Goal: Share content: Share content

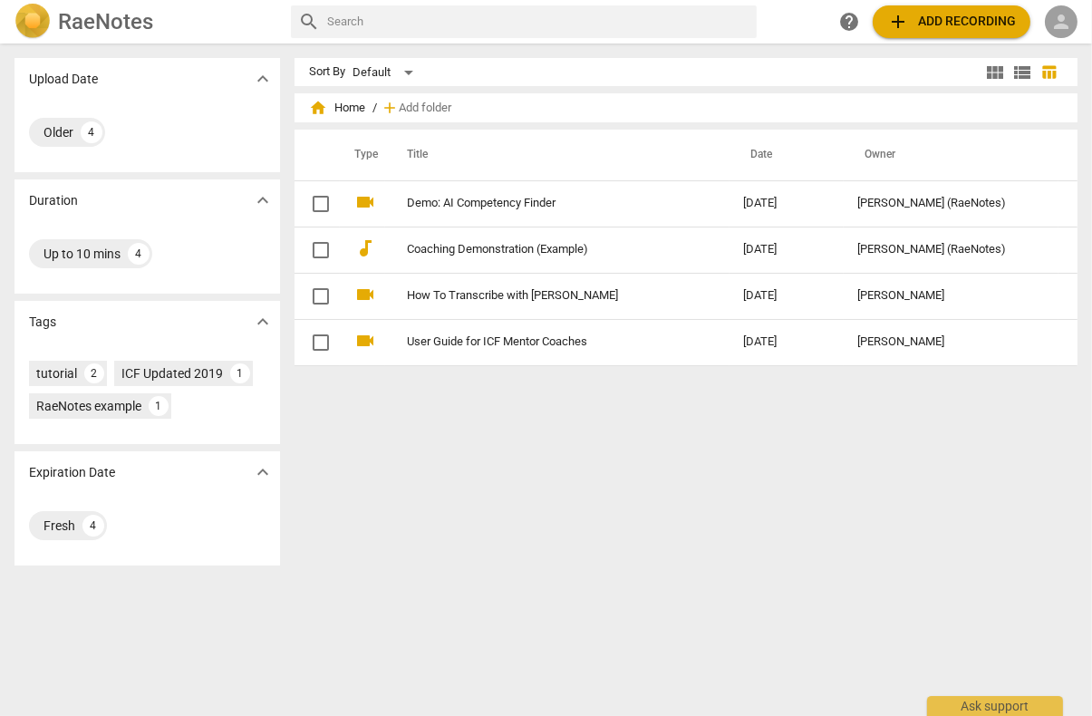
click at [1061, 31] on span "person" at bounding box center [1061, 22] width 22 height 22
click at [1044, 41] on li "Login" at bounding box center [1045, 43] width 65 height 43
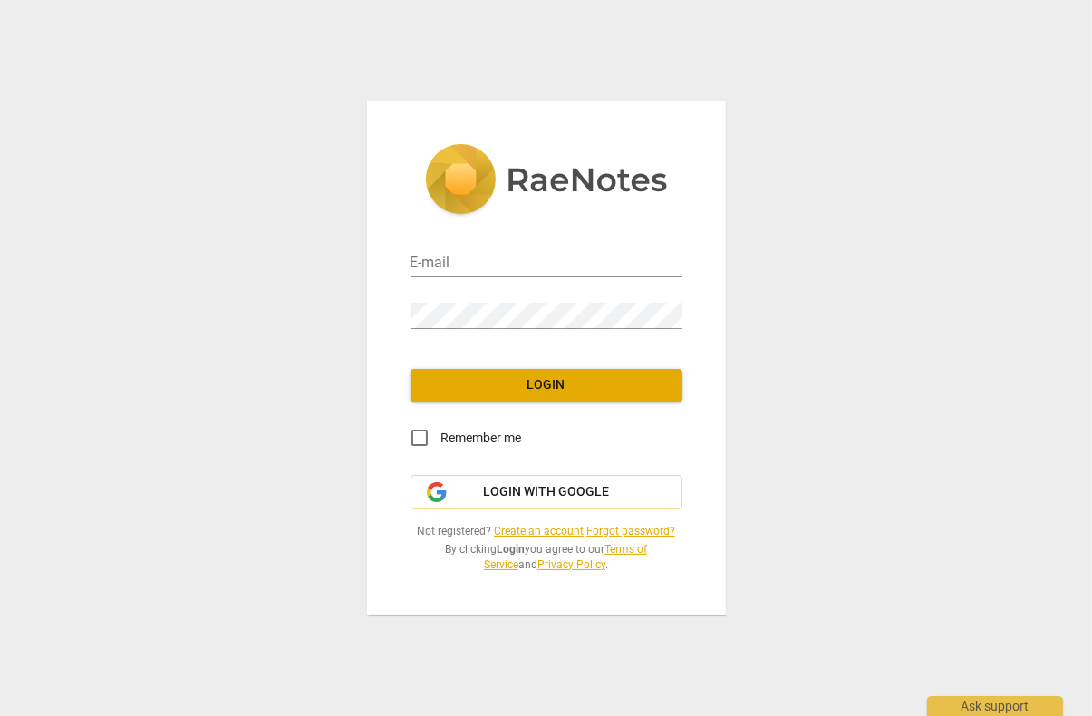
type input "[EMAIL_ADDRESS][DOMAIN_NAME]"
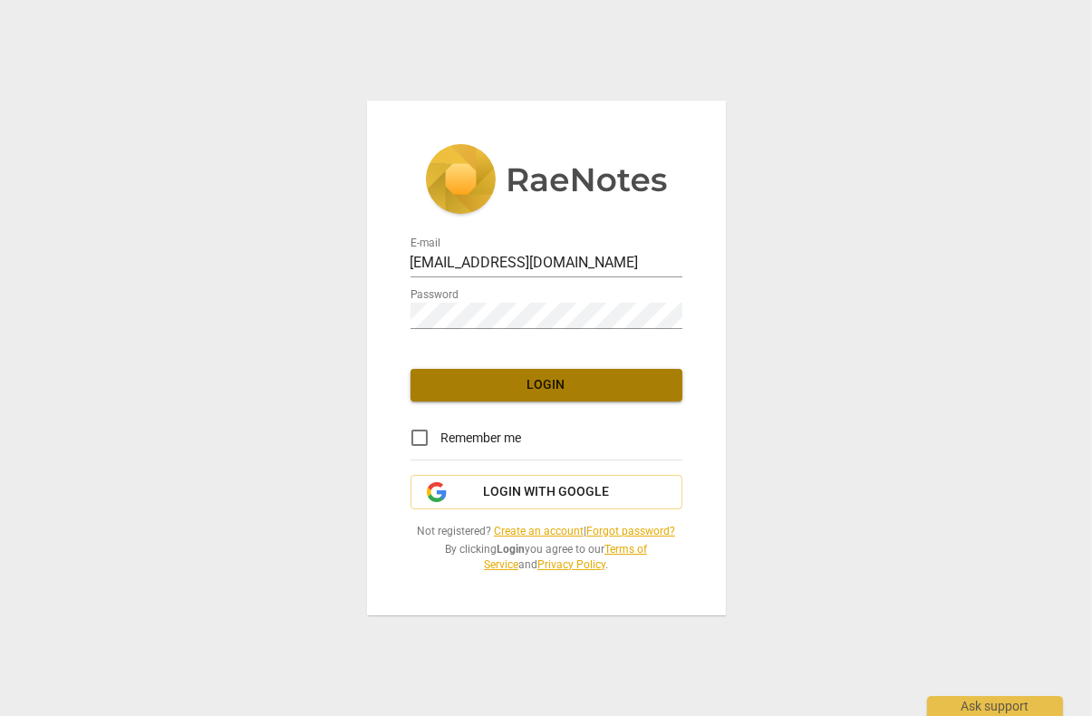
click at [554, 390] on span "Login" at bounding box center [546, 385] width 243 height 18
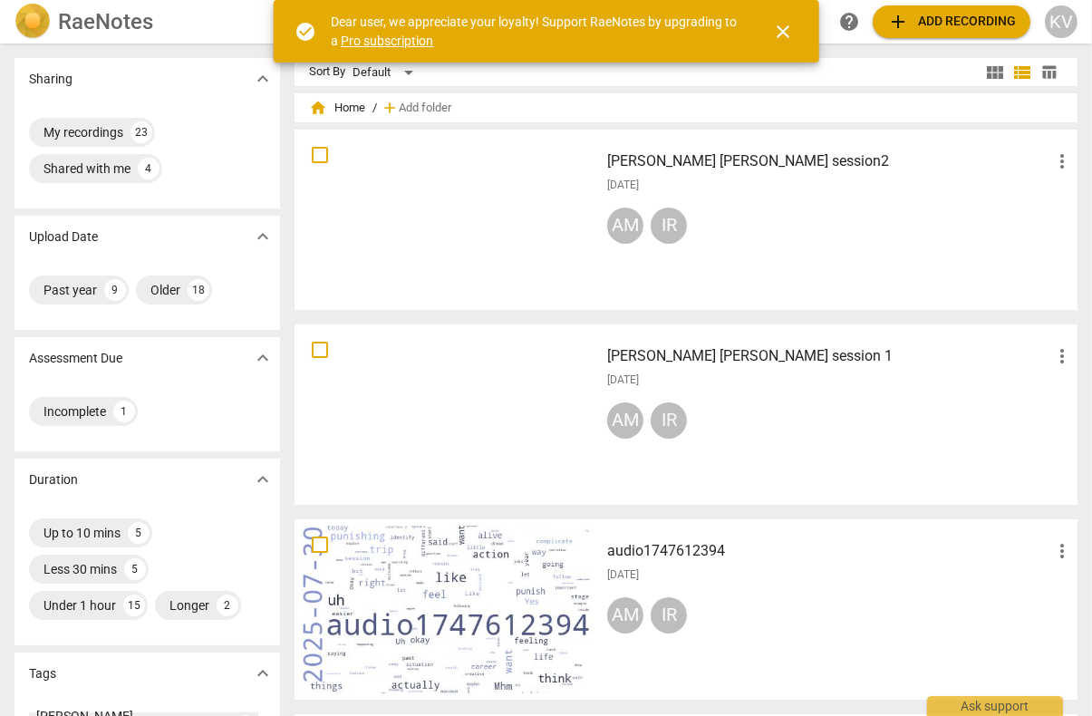
click at [784, 37] on span "close" at bounding box center [783, 32] width 22 height 22
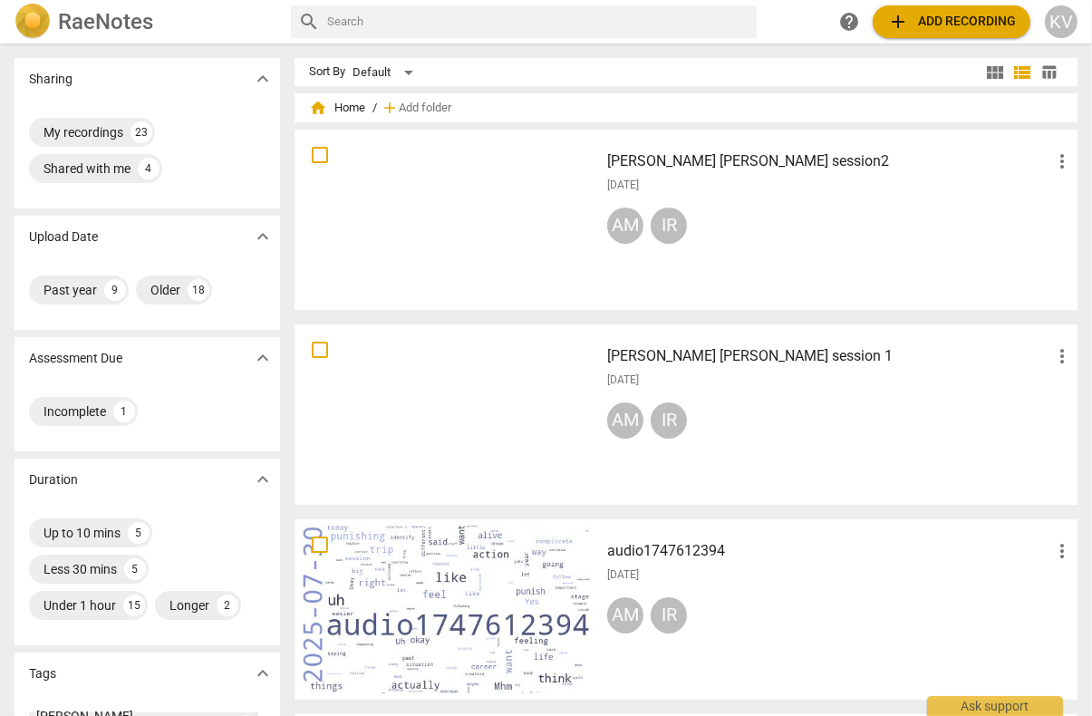
click at [1052, 353] on span "more_vert" at bounding box center [1062, 356] width 22 height 22
click at [900, 349] on div at bounding box center [546, 358] width 1092 height 716
click at [1053, 164] on span "more_vert" at bounding box center [1062, 161] width 22 height 22
click at [869, 266] on div at bounding box center [546, 358] width 1092 height 716
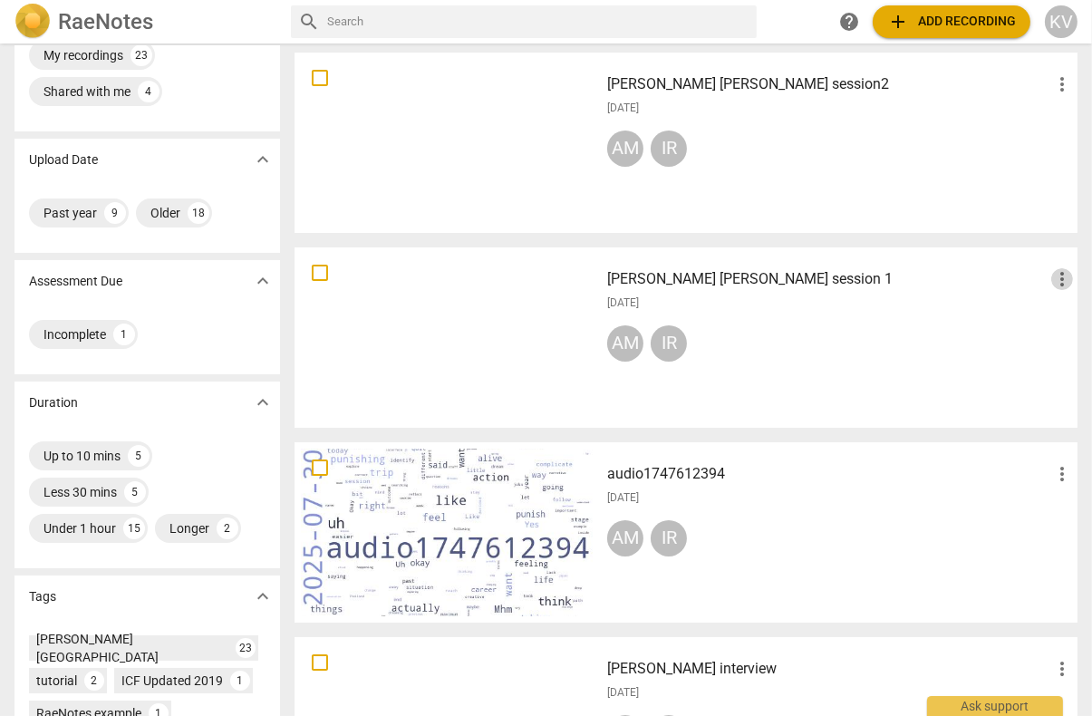
click at [1056, 279] on span "more_vert" at bounding box center [1062, 279] width 22 height 22
click at [1034, 281] on li "Move" at bounding box center [1041, 278] width 69 height 43
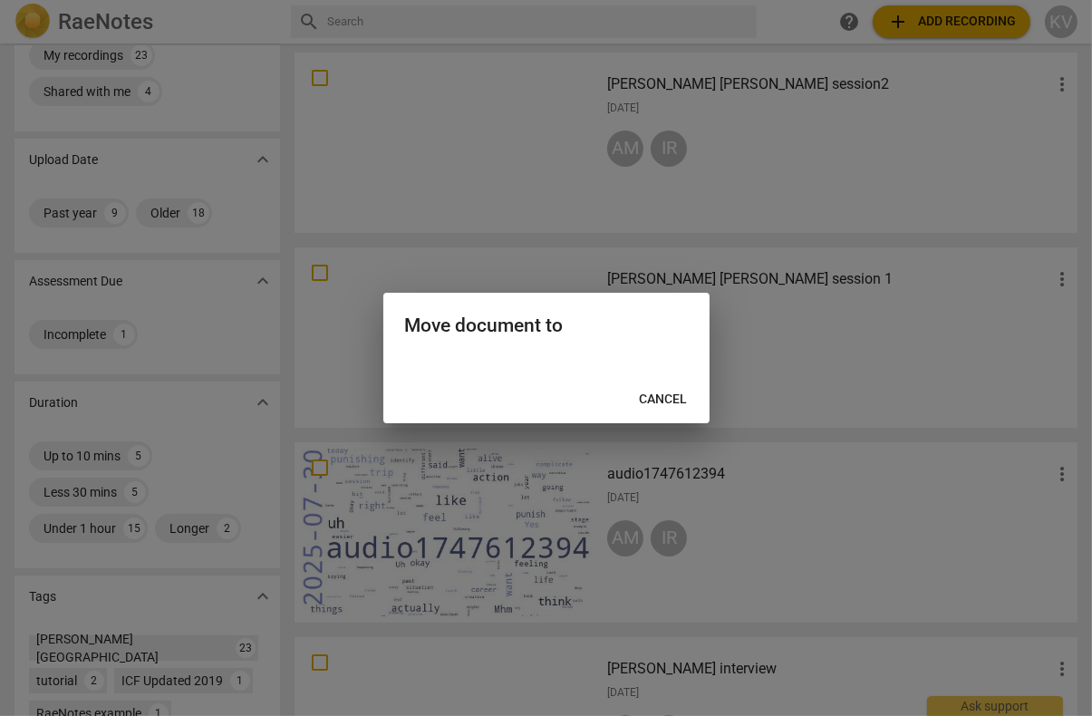
click at [538, 328] on h2 "Move document to" at bounding box center [546, 325] width 283 height 23
click at [534, 374] on div at bounding box center [546, 365] width 326 height 22
click at [666, 397] on span "Cancel" at bounding box center [664, 399] width 48 height 18
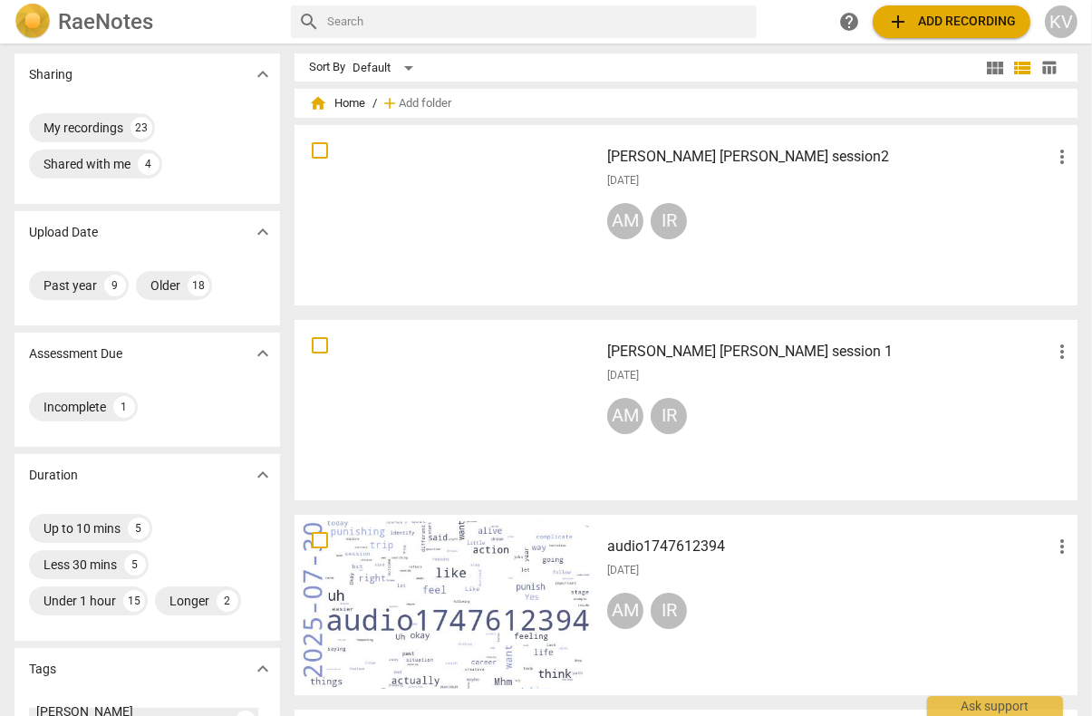
scroll to position [0, 0]
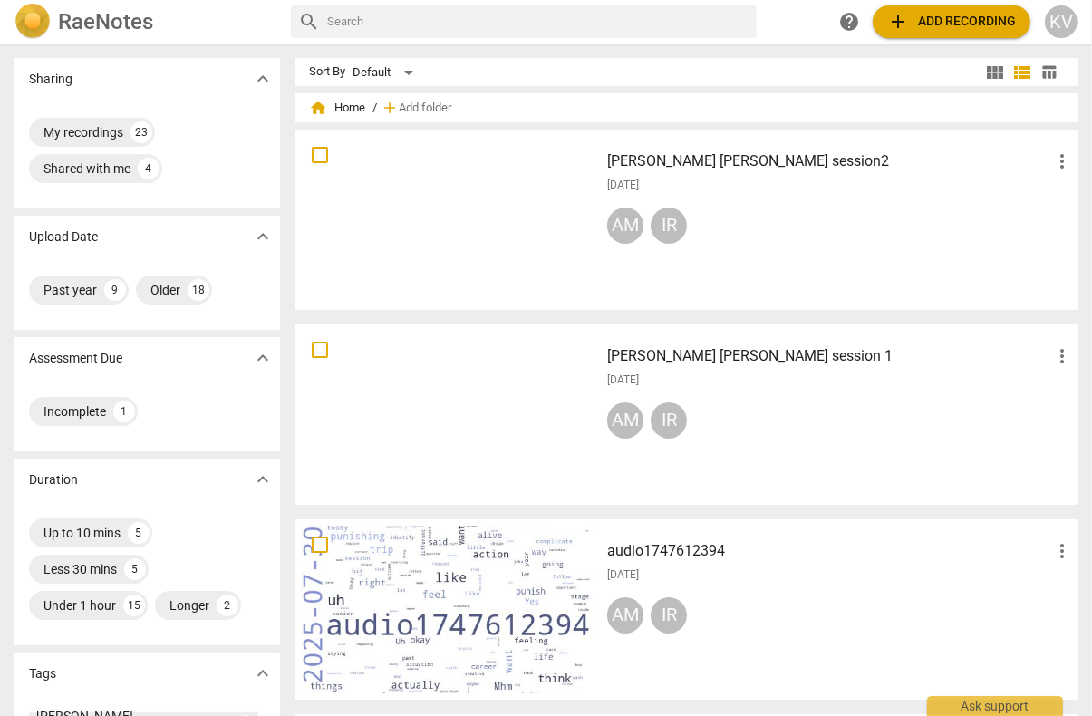
click at [315, 352] on input "checkbox" at bounding box center [320, 350] width 38 height 22
checkbox input "false"
click at [317, 151] on input "checkbox" at bounding box center [320, 155] width 38 height 22
checkbox input "false"
click at [319, 159] on input "checkbox" at bounding box center [320, 155] width 38 height 22
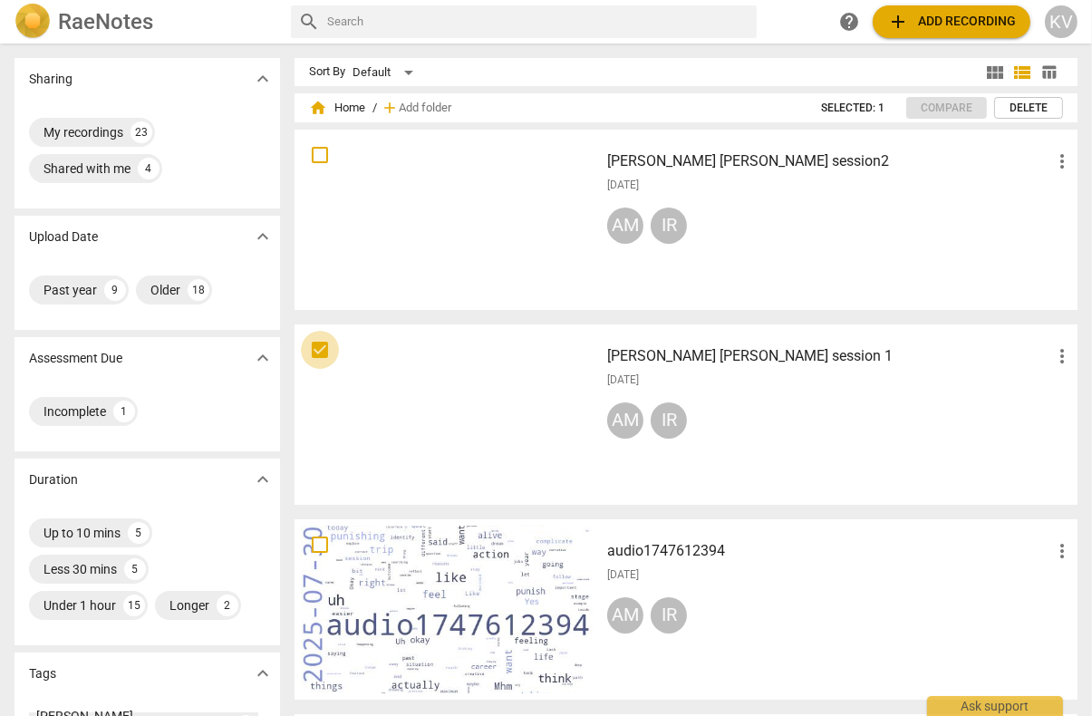
click at [322, 350] on input "checkbox" at bounding box center [320, 350] width 38 height 22
click at [432, 196] on div at bounding box center [447, 220] width 292 height 168
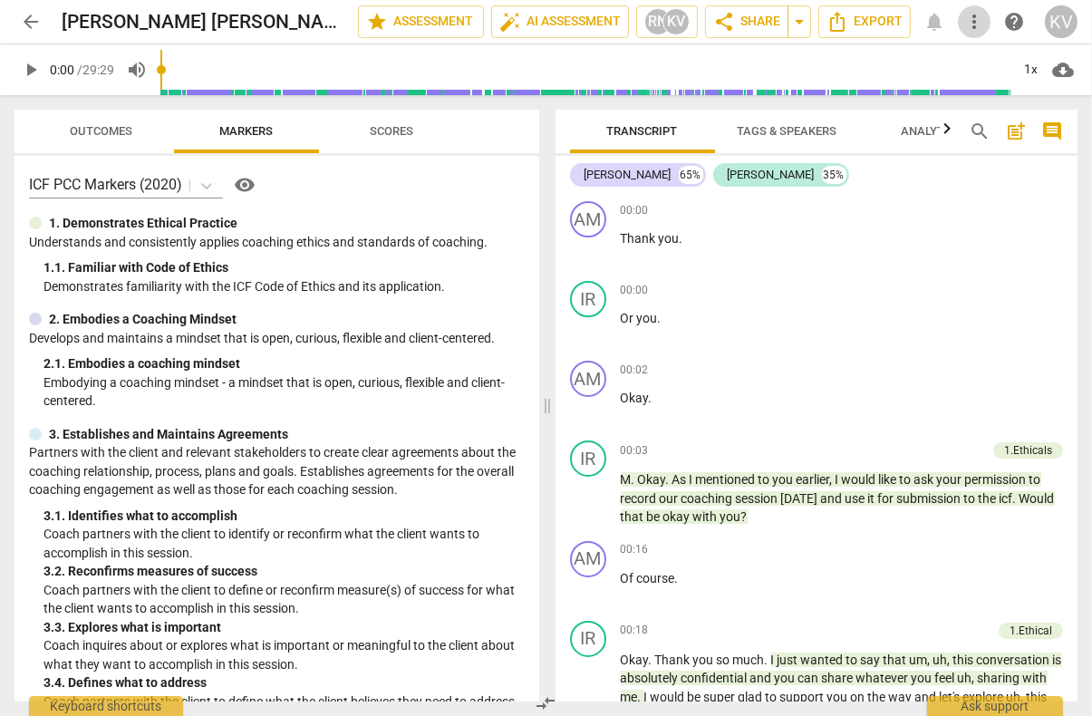
click at [976, 14] on span "more_vert" at bounding box center [974, 22] width 22 height 22
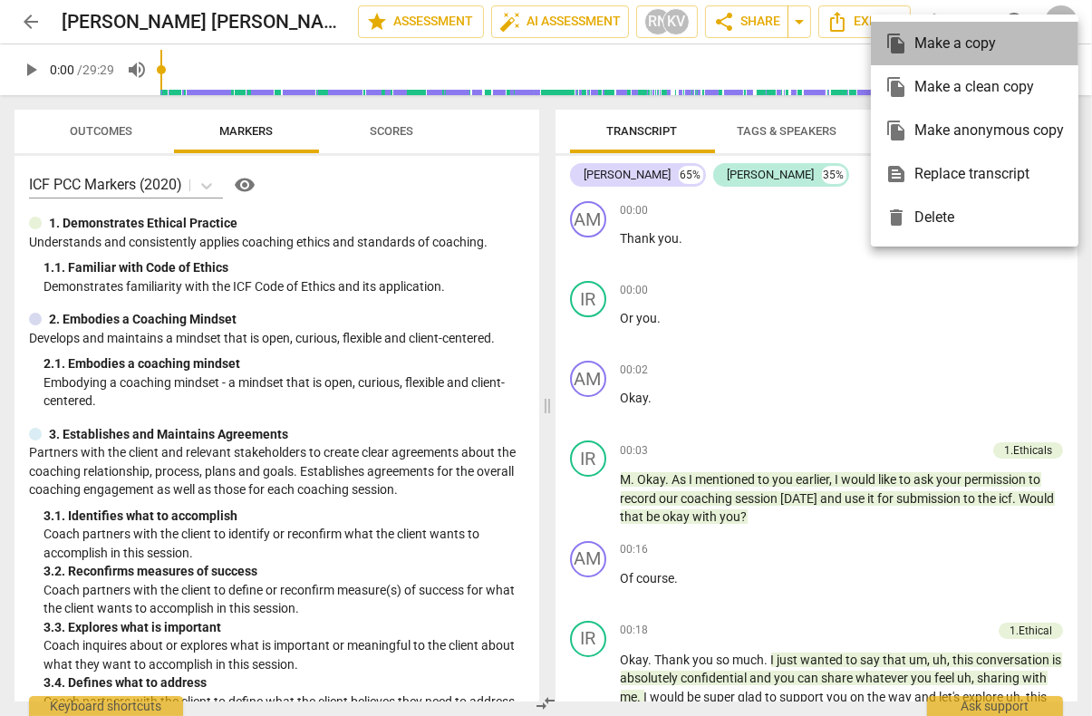
click at [944, 44] on div "file_copy Make a copy" at bounding box center [974, 43] width 178 height 43
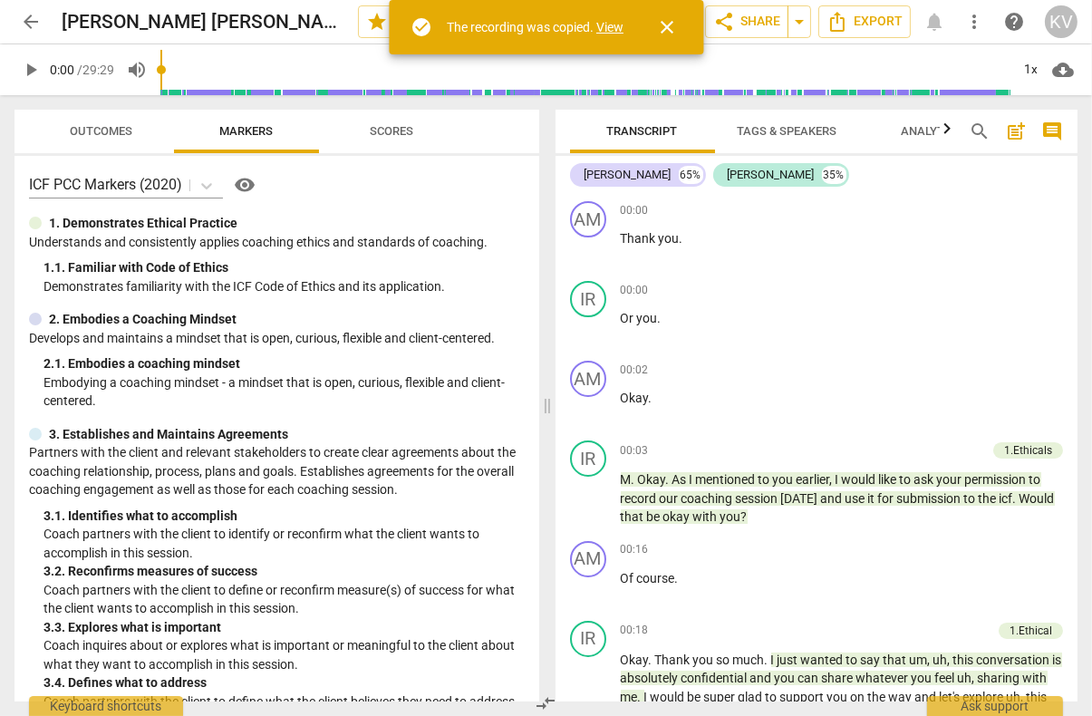
click at [610, 28] on link "View" at bounding box center [609, 27] width 27 height 14
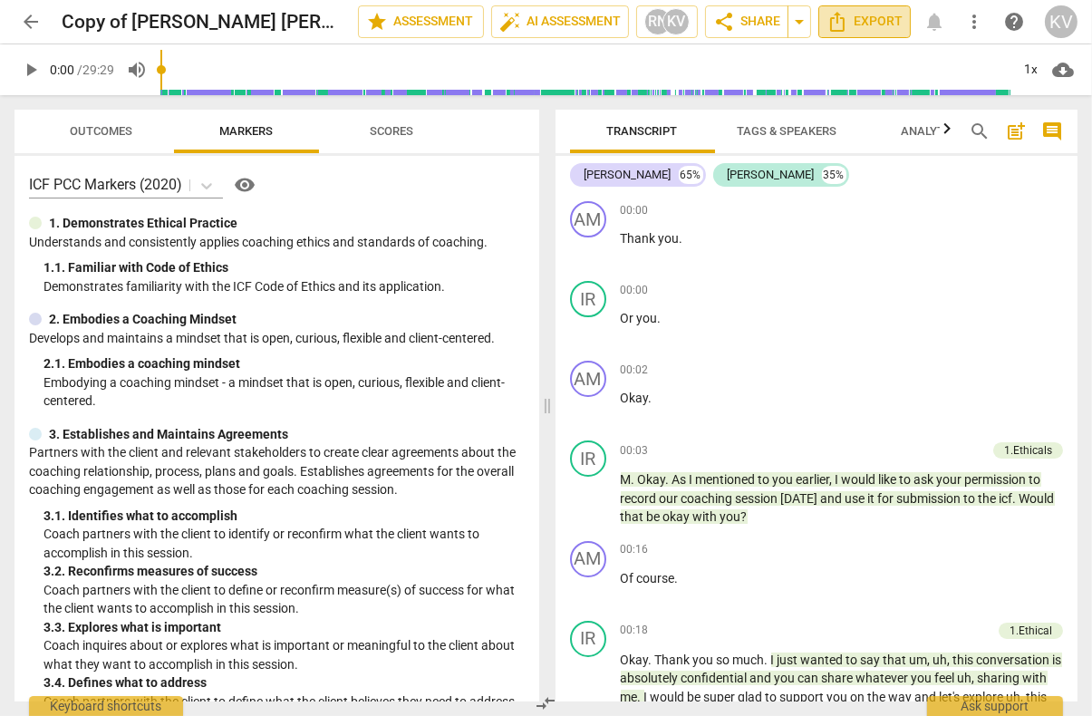
click at [871, 19] on span "Export" at bounding box center [864, 22] width 76 height 22
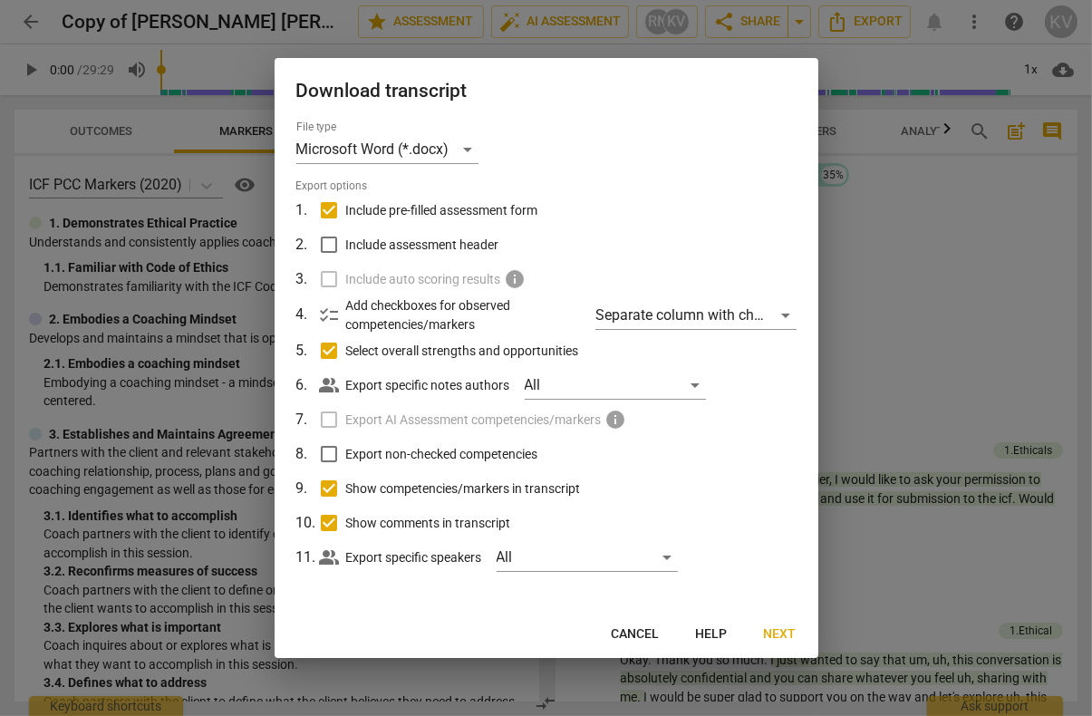
click at [332, 248] on input "Include assessment header" at bounding box center [329, 244] width 34 height 34
checkbox input "true"
click at [329, 284] on label "Include auto scoring results info" at bounding box center [544, 279] width 475 height 34
click at [788, 316] on div "Separate column with check marks" at bounding box center [695, 315] width 200 height 29
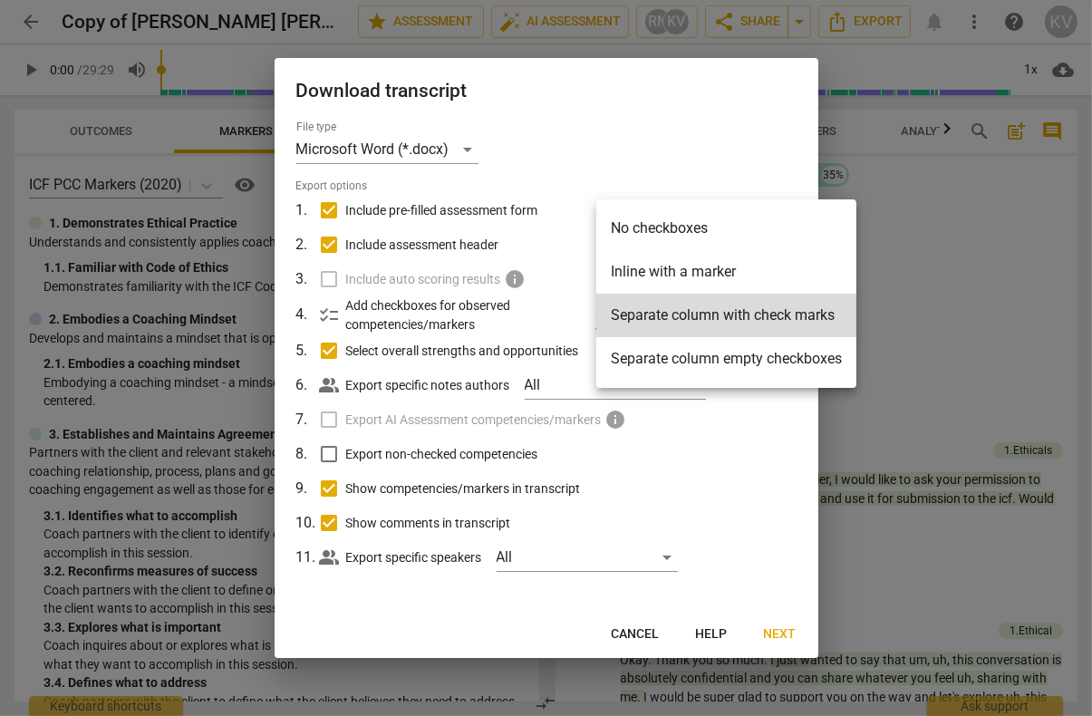
click at [736, 274] on li "Inline with a marker" at bounding box center [726, 271] width 260 height 43
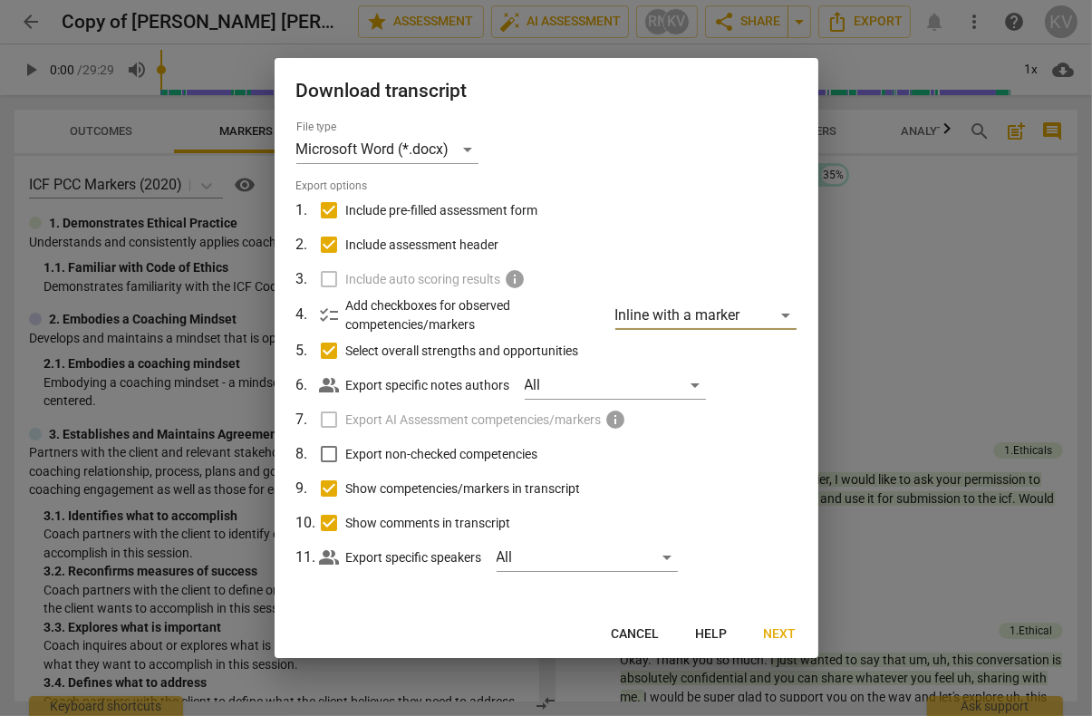
click at [326, 284] on label "Include auto scoring results info" at bounding box center [544, 279] width 475 height 34
click at [326, 418] on label "Export AI Assessment competencies/markers info" at bounding box center [544, 419] width 475 height 34
click at [326, 454] on input "Export non-checked competencies" at bounding box center [329, 454] width 34 height 34
checkbox input "true"
click at [475, 149] on div "Microsoft Word (*.docx)" at bounding box center [387, 149] width 182 height 29
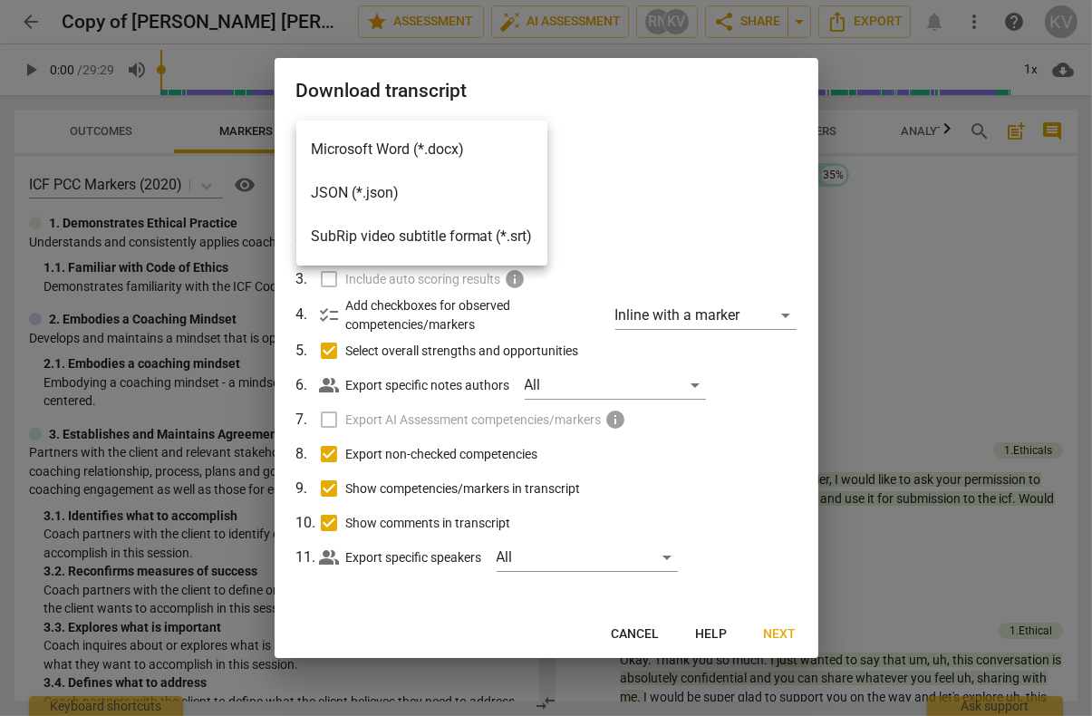
click at [474, 148] on li "Microsoft Word (*.docx)" at bounding box center [421, 149] width 251 height 43
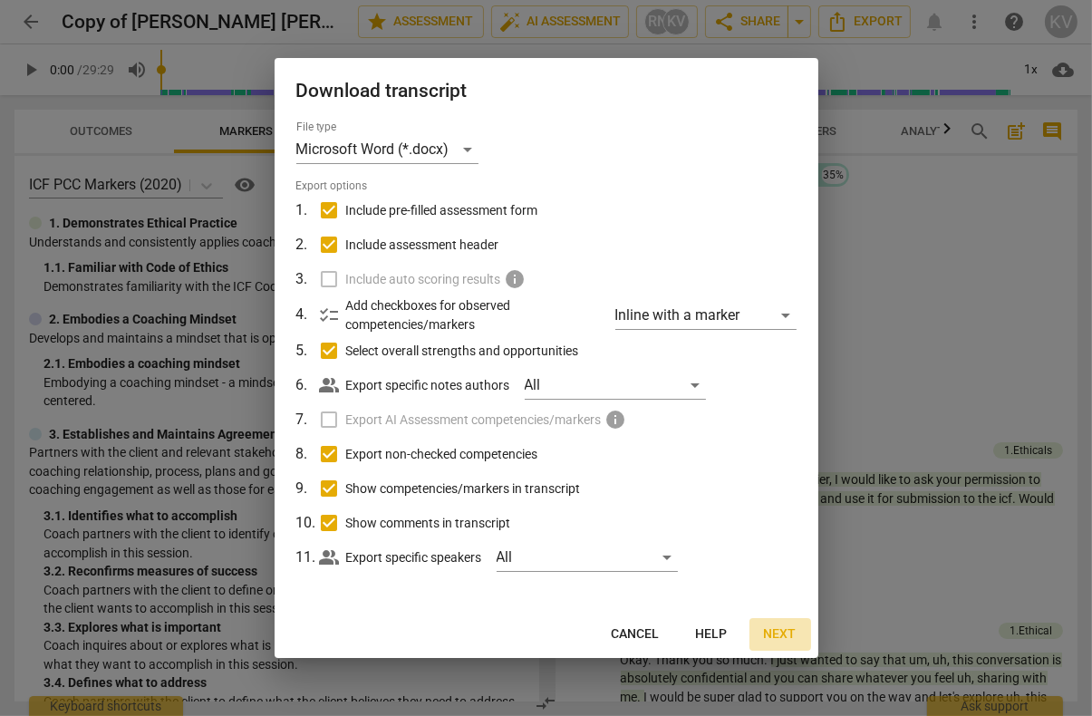
click at [781, 632] on span "Next" at bounding box center [780, 634] width 33 height 18
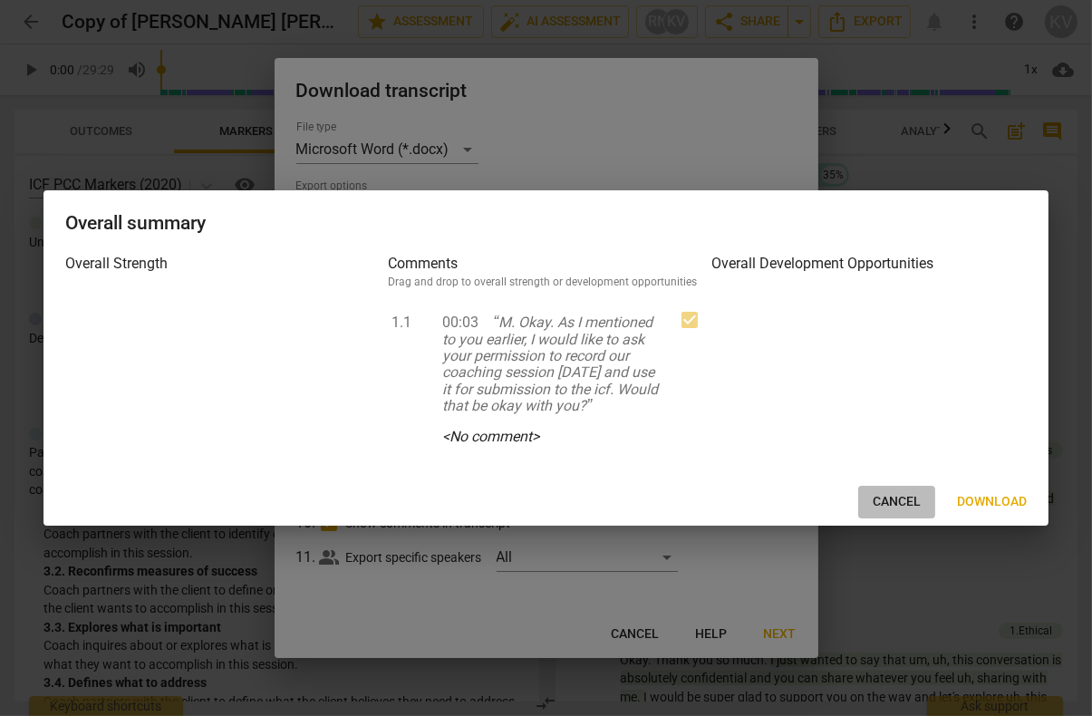
click at [899, 505] on span "Cancel" at bounding box center [896, 502] width 48 height 18
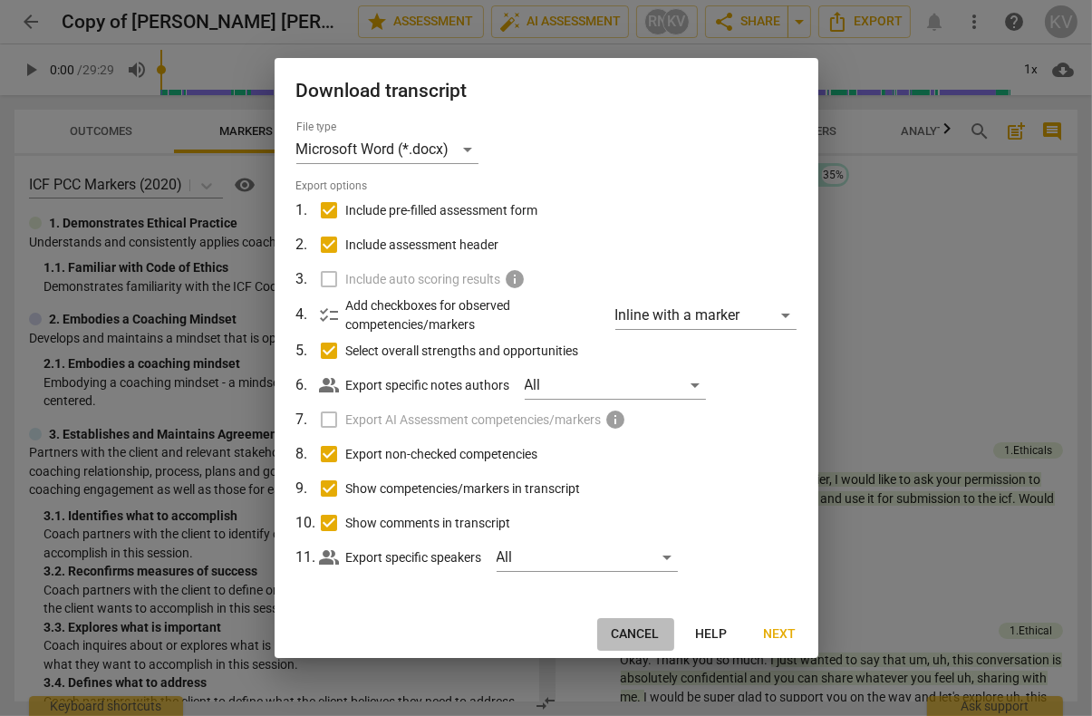
click at [652, 629] on span "Cancel" at bounding box center [635, 634] width 48 height 18
checkbox input "false"
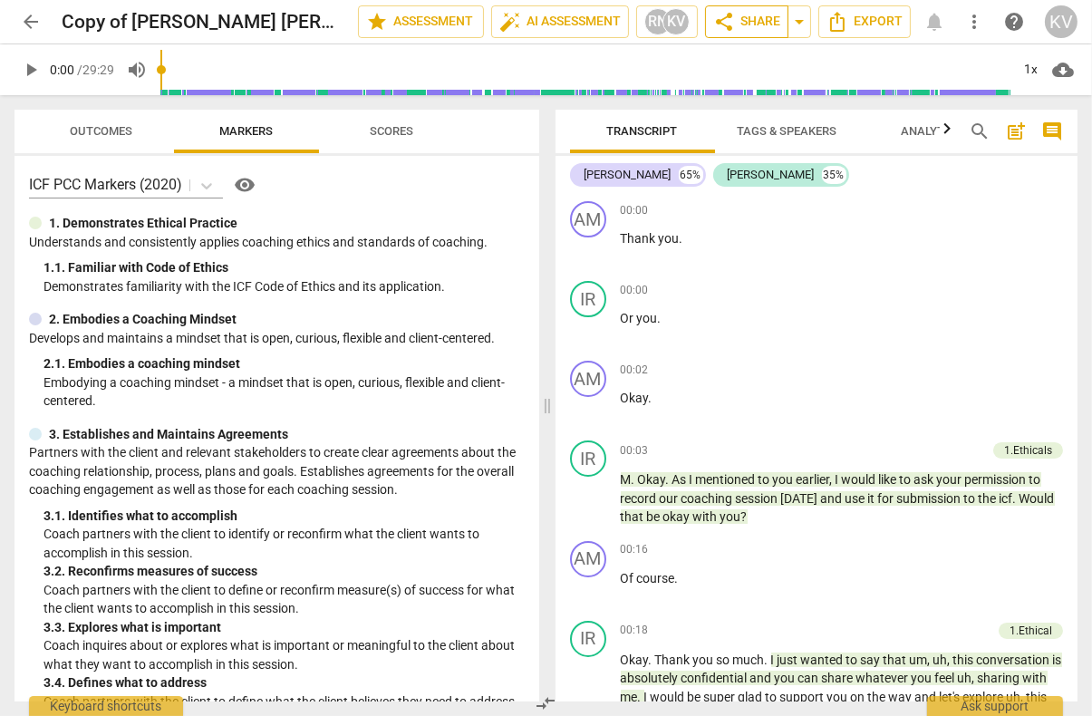
click at [756, 23] on span "share Share" at bounding box center [746, 22] width 67 height 22
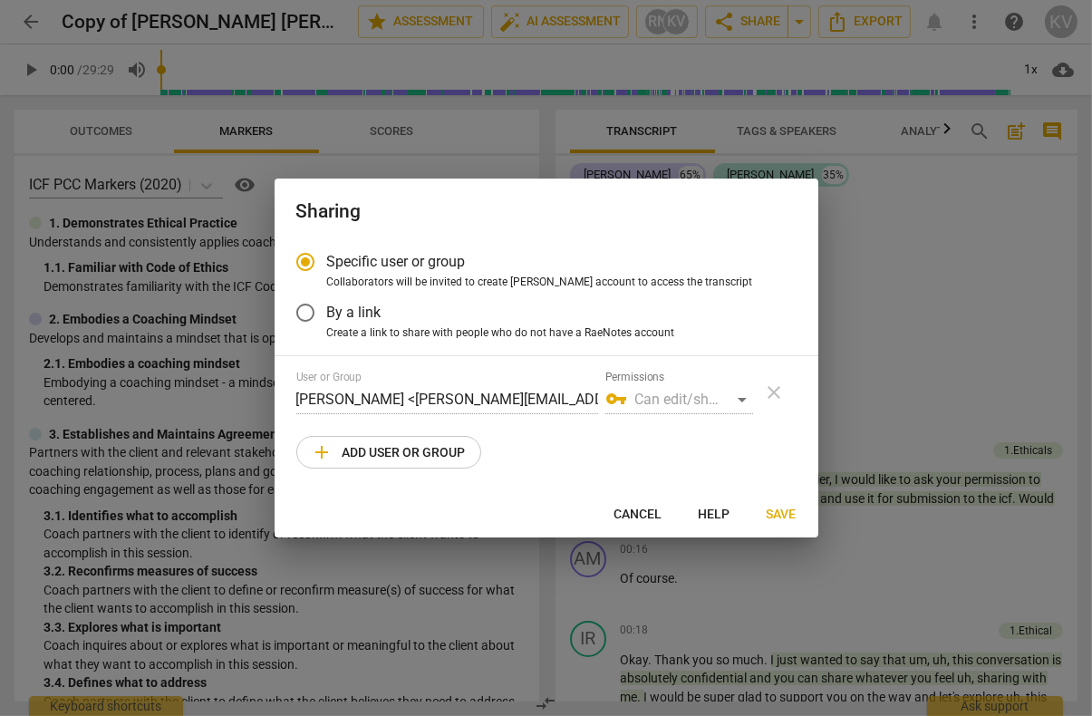
click at [646, 398] on div "vpn_key Can edit/share" at bounding box center [679, 399] width 148 height 29
click at [607, 395] on span "vpn_key" at bounding box center [616, 399] width 22 height 22
click at [740, 398] on div "vpn_key Can edit/share" at bounding box center [679, 399] width 148 height 29
click at [408, 452] on span "add Add user or group" at bounding box center [389, 452] width 154 height 22
radio input "false"
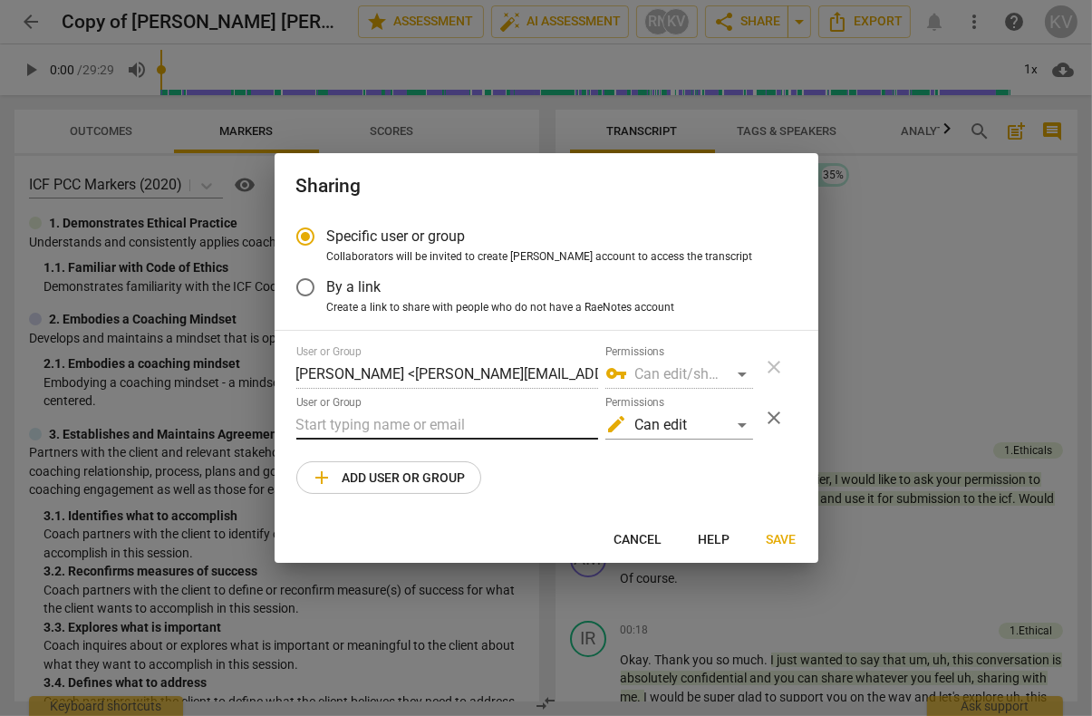
click at [345, 428] on input "text" at bounding box center [447, 424] width 302 height 29
type input "[PERSON_NAME][EMAIL_ADDRESS][DOMAIN_NAME]"
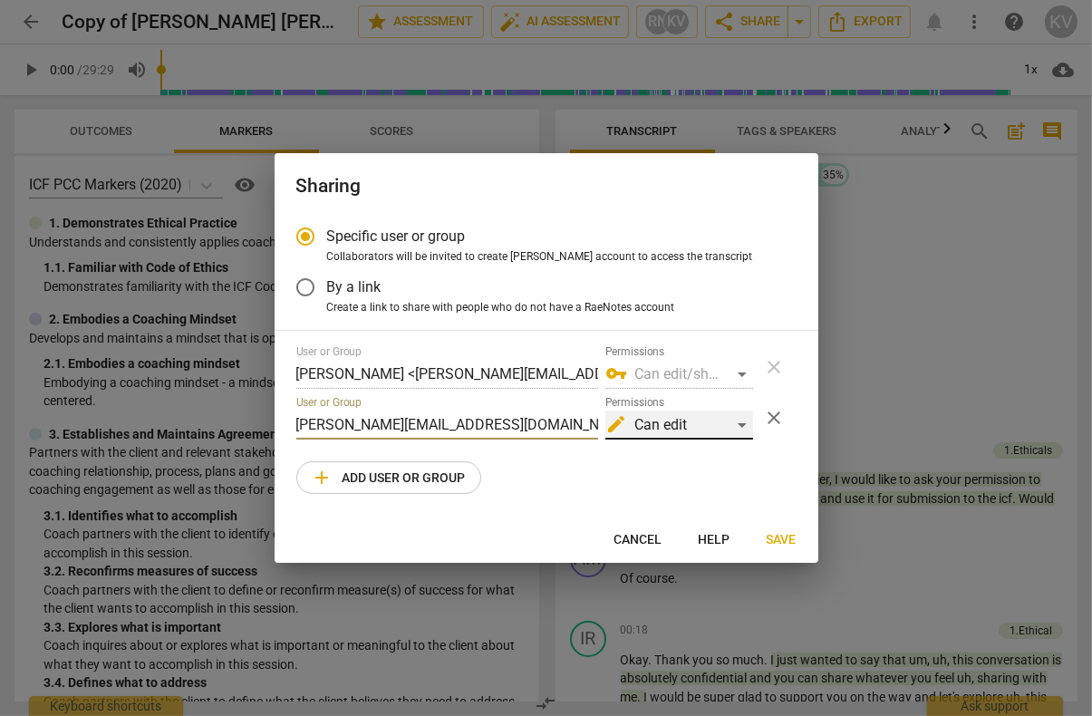
click at [740, 428] on div "edit Can edit" at bounding box center [679, 424] width 148 height 29
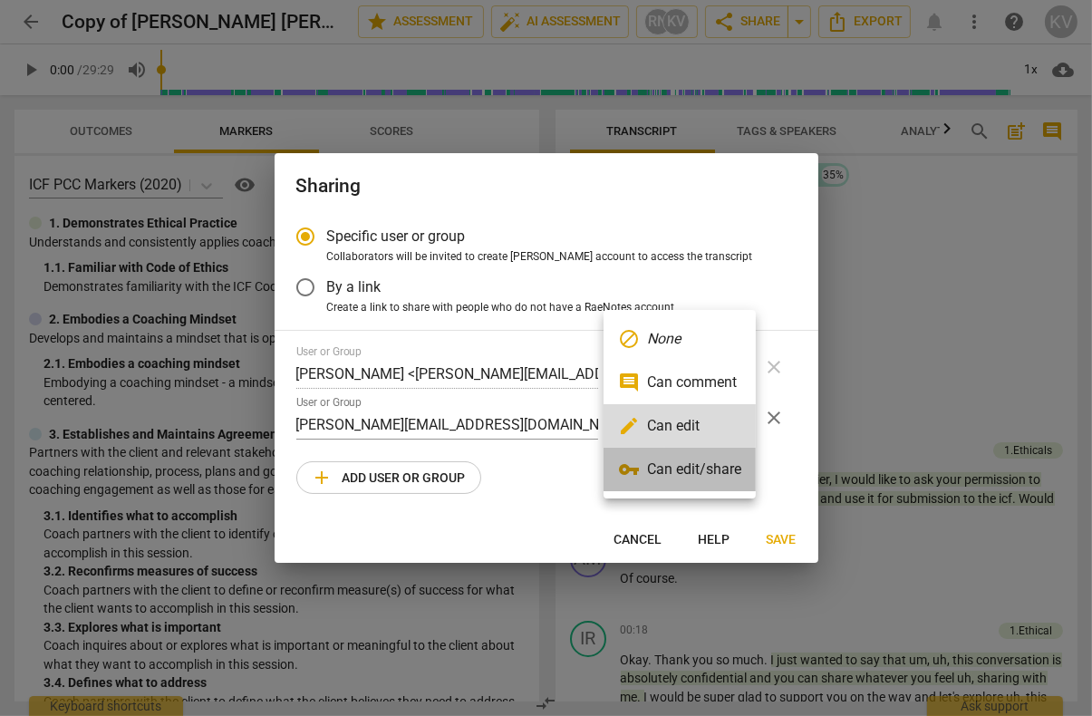
click at [689, 468] on li "vpn_key Can edit/share" at bounding box center [679, 468] width 152 height 43
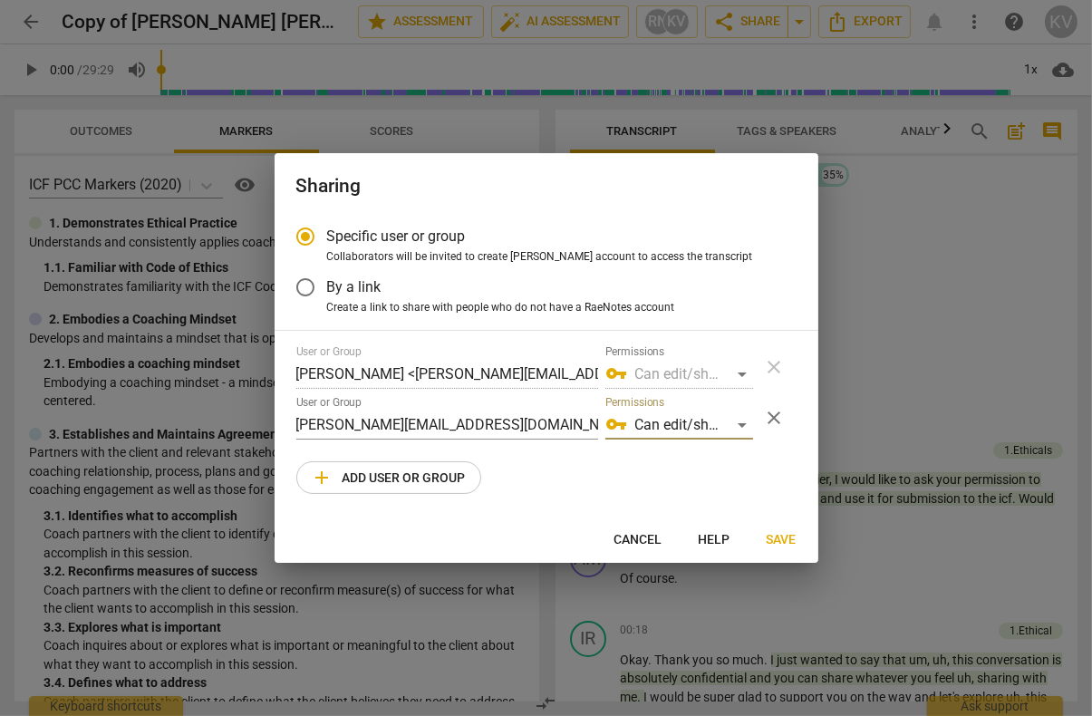
click at [783, 543] on span "Save" at bounding box center [781, 540] width 30 height 18
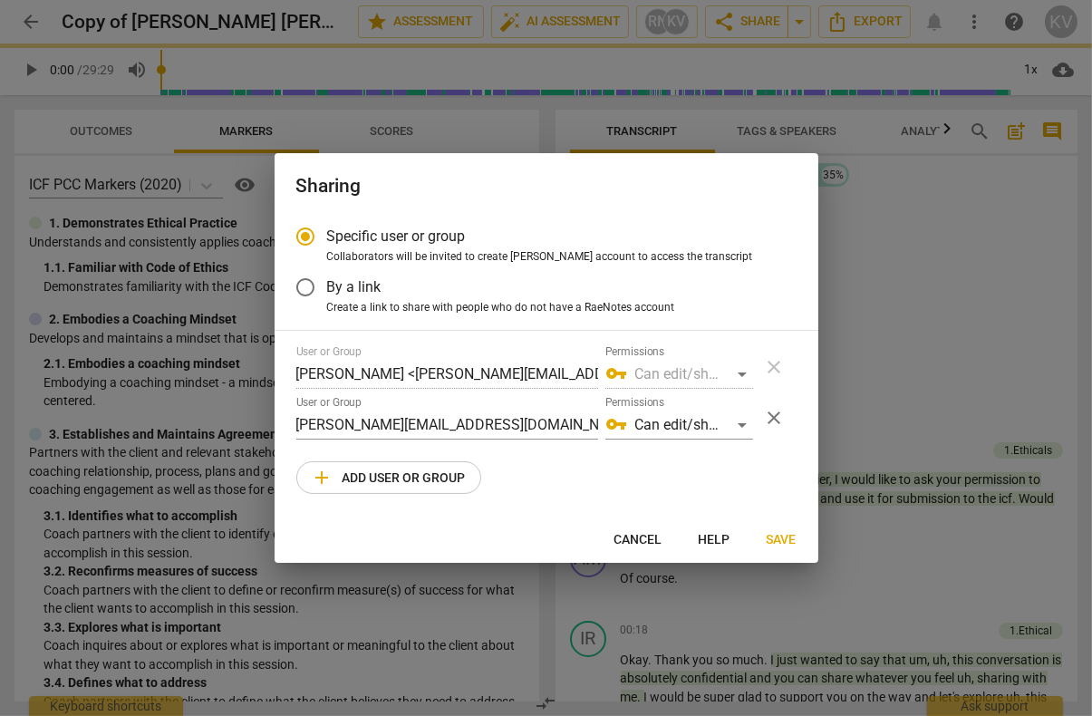
radio input "false"
type input "[PERSON_NAME] <[PERSON_NAME][EMAIL_ADDRESS][DOMAIN_NAME]>"
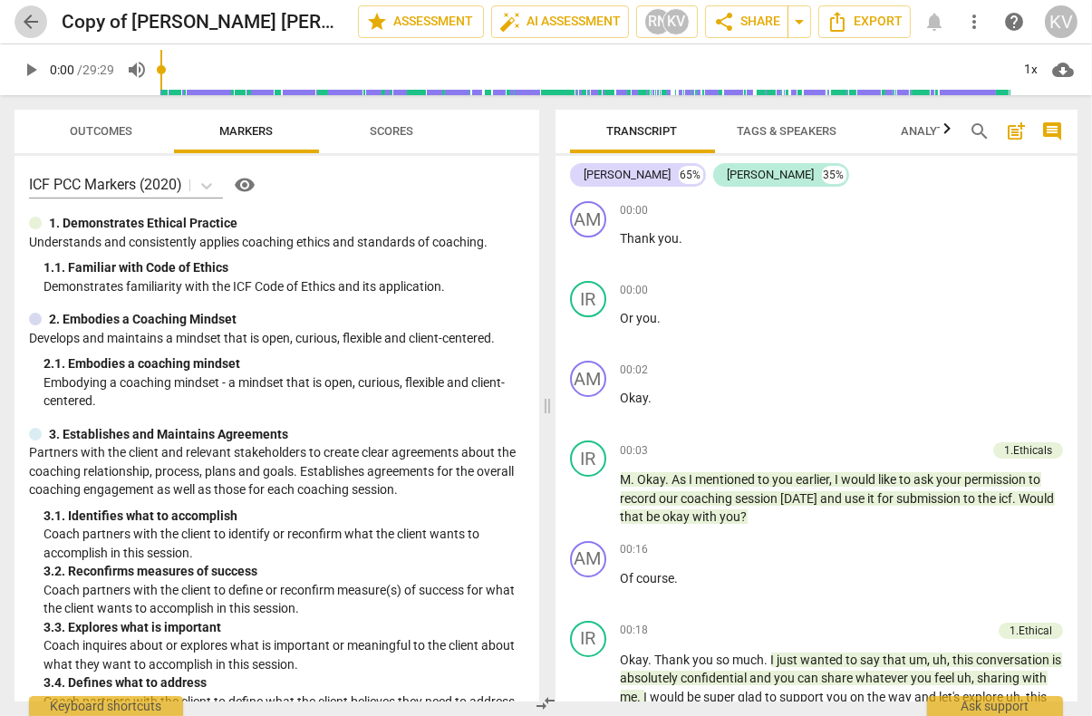
click at [33, 15] on span "arrow_back" at bounding box center [31, 22] width 22 height 22
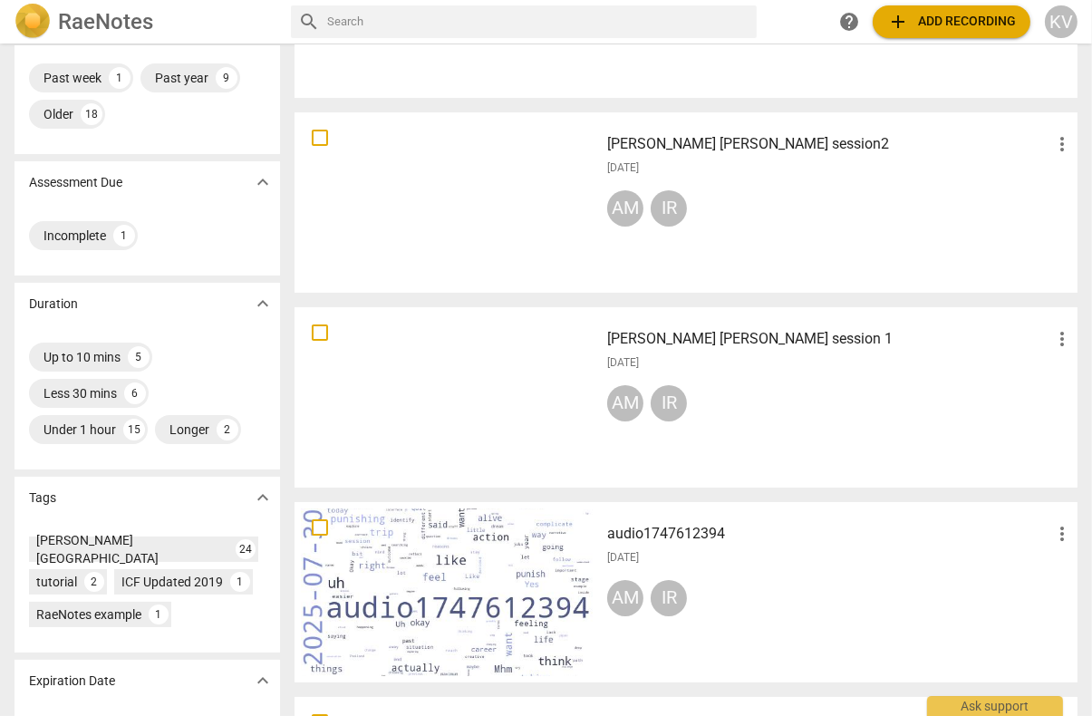
scroll to position [277, 0]
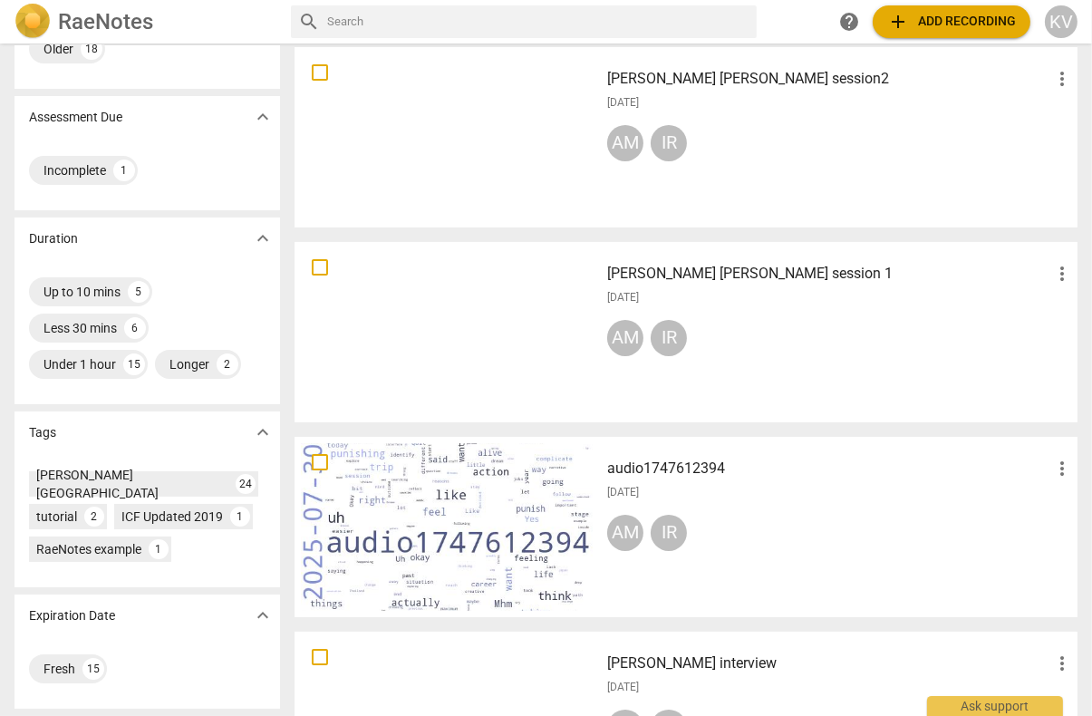
click at [863, 332] on div "AM IR" at bounding box center [840, 341] width 466 height 43
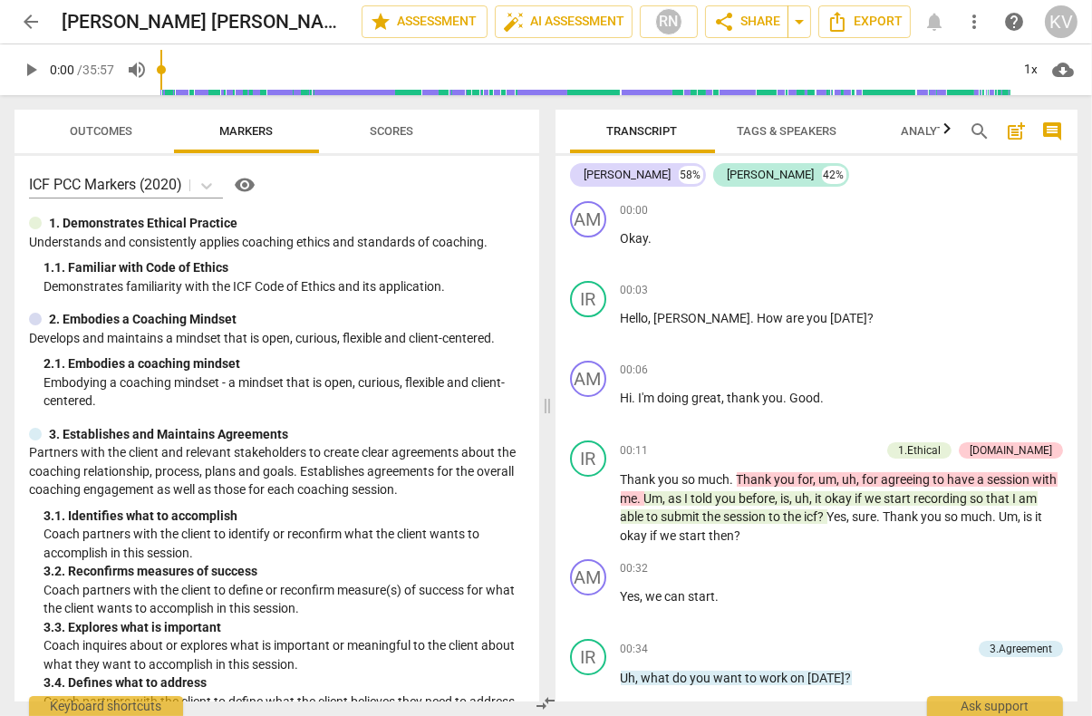
click at [31, 26] on span "arrow_back" at bounding box center [31, 22] width 22 height 22
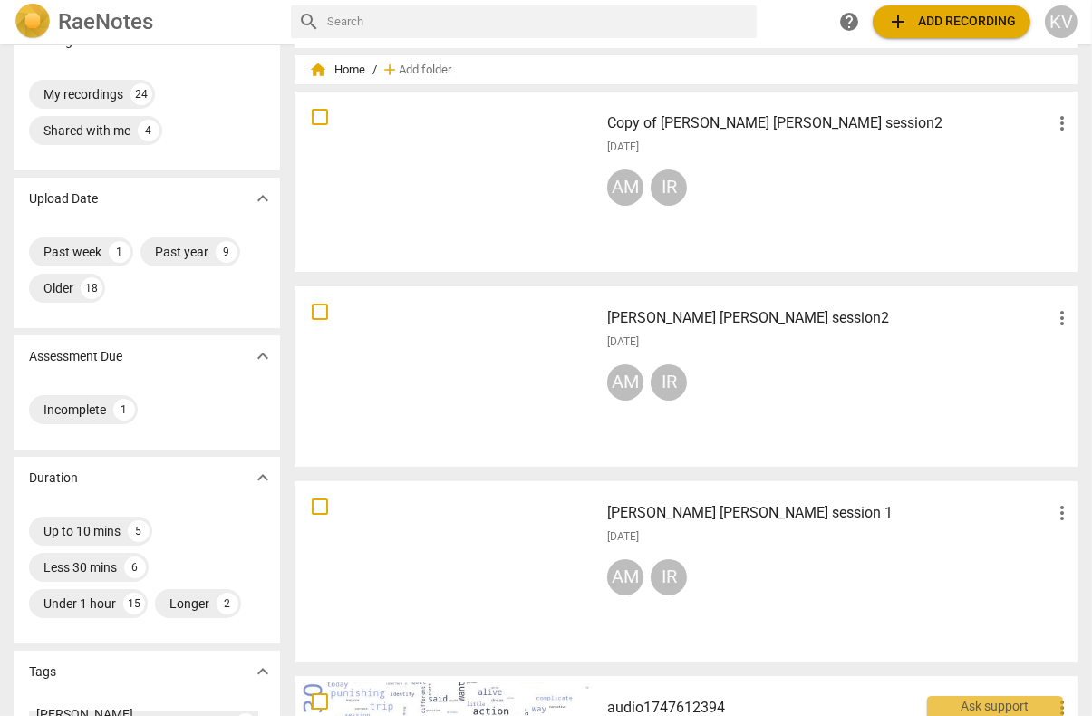
scroll to position [36, 0]
